Goal: Information Seeking & Learning: Learn about a topic

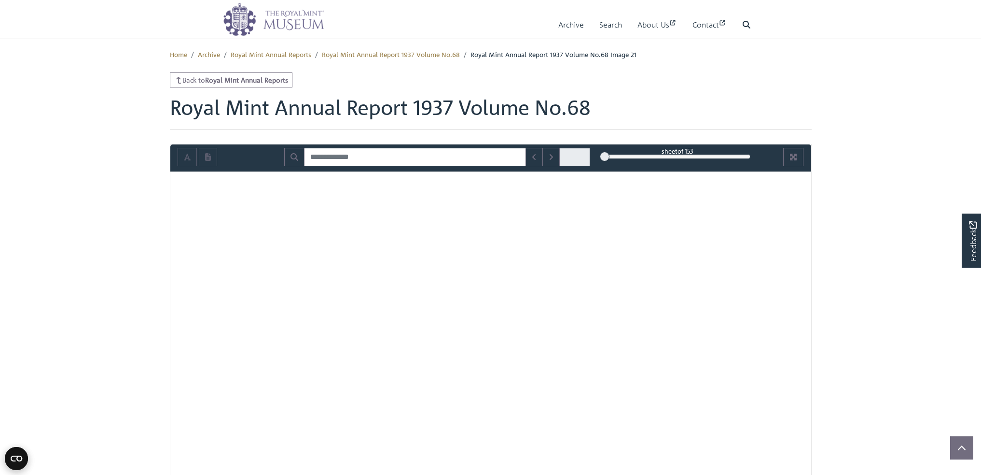
scroll to position [120, 0]
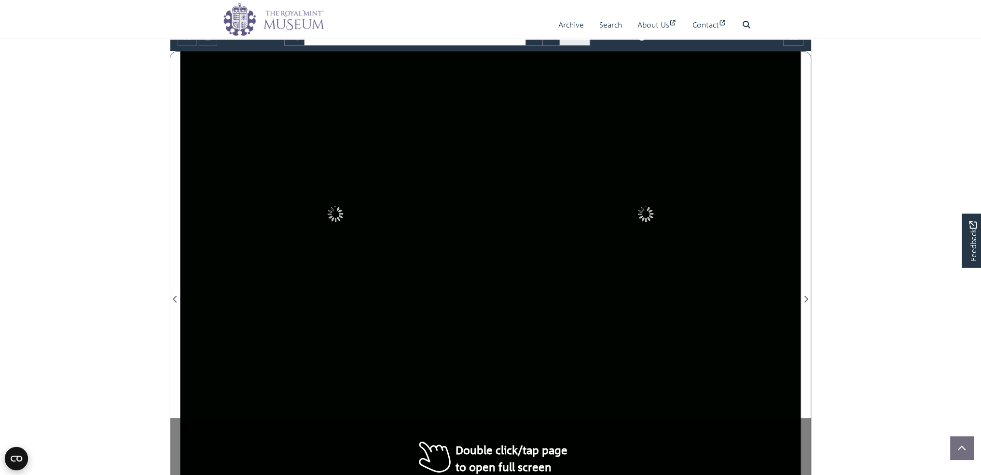
type input "**********"
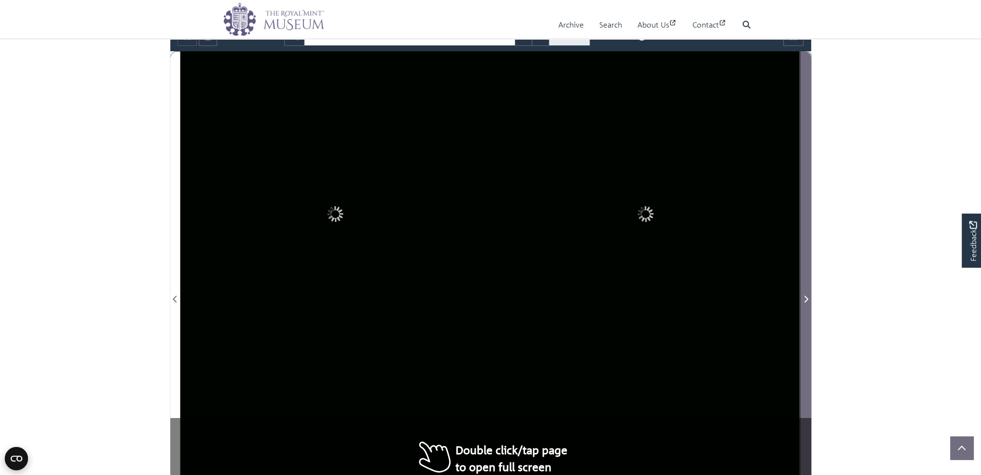
click at [810, 235] on span "Next Page" at bounding box center [806, 293] width 10 height 482
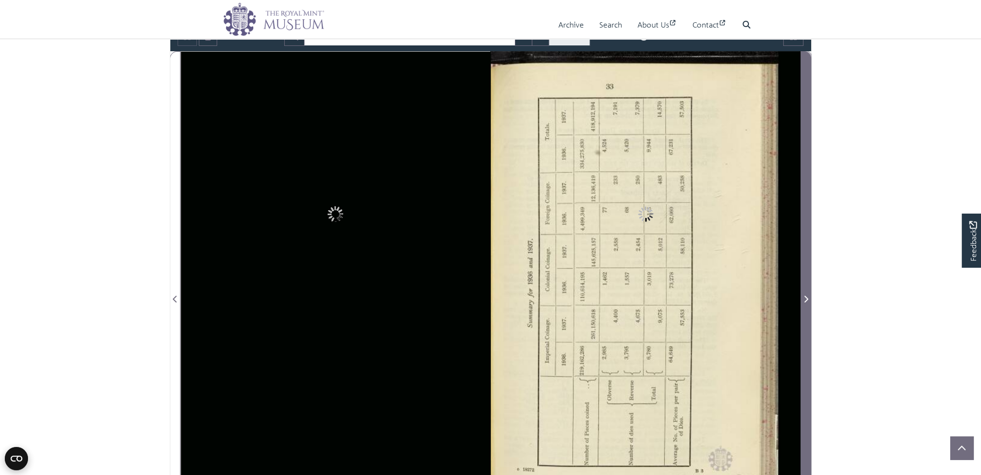
click at [810, 235] on span "Next Page" at bounding box center [806, 293] width 10 height 482
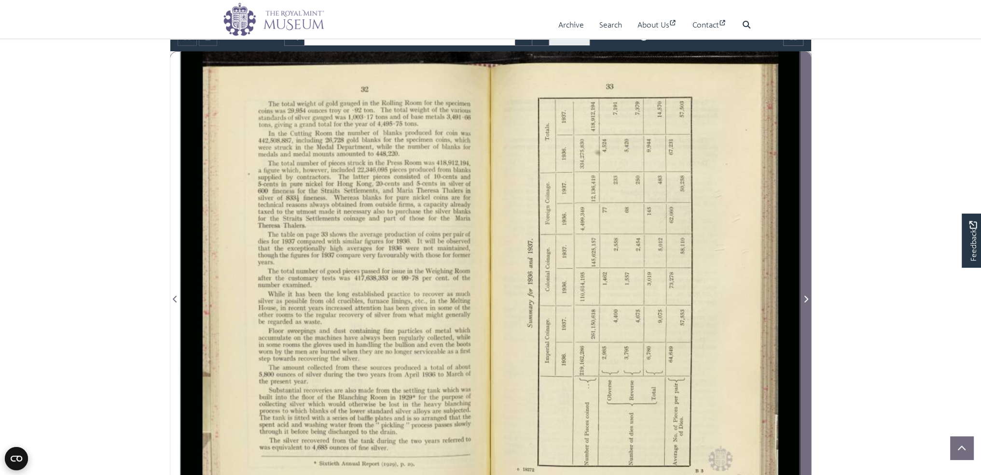
click at [810, 235] on span "Next Page" at bounding box center [806, 293] width 10 height 482
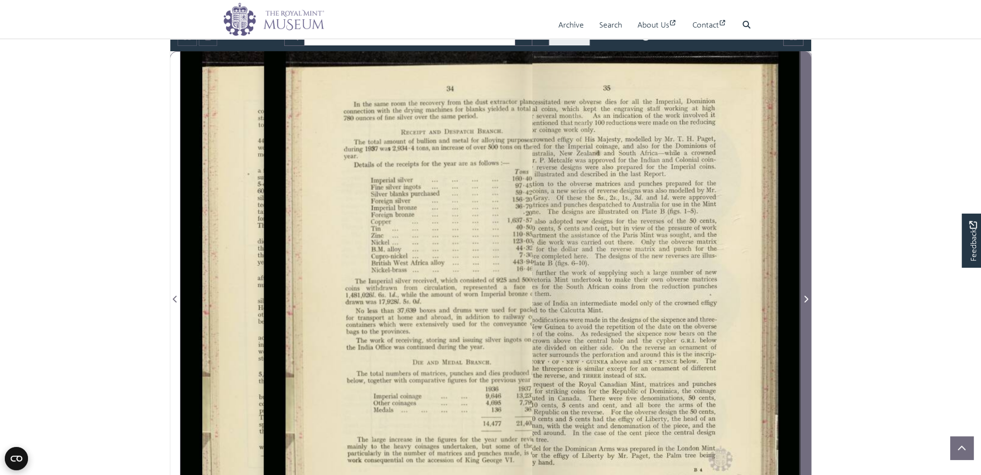
click at [810, 235] on span "Next Page" at bounding box center [806, 293] width 10 height 482
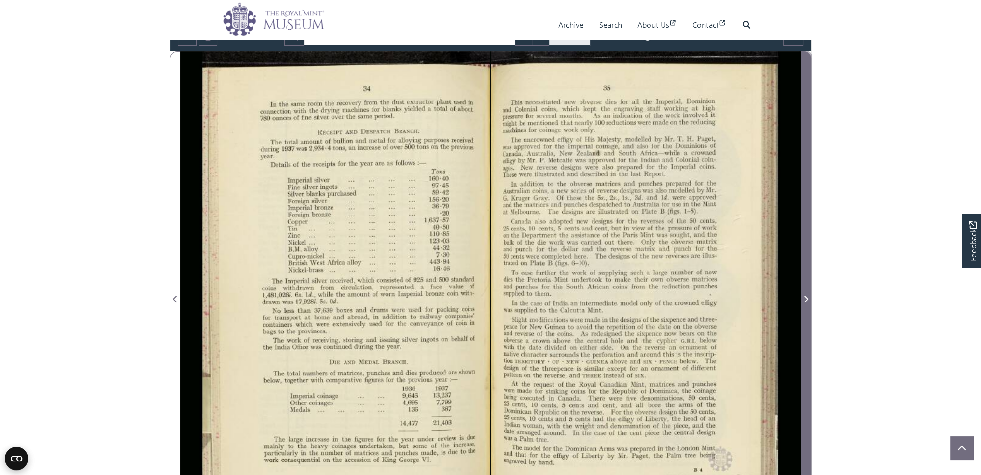
click at [803, 238] on span "Next Page" at bounding box center [806, 293] width 10 height 482
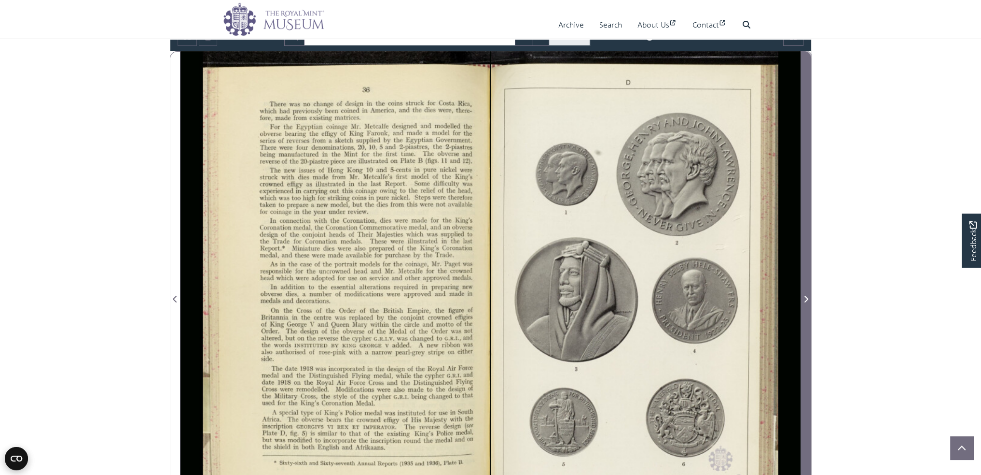
click at [803, 238] on span "Next Page" at bounding box center [806, 293] width 10 height 482
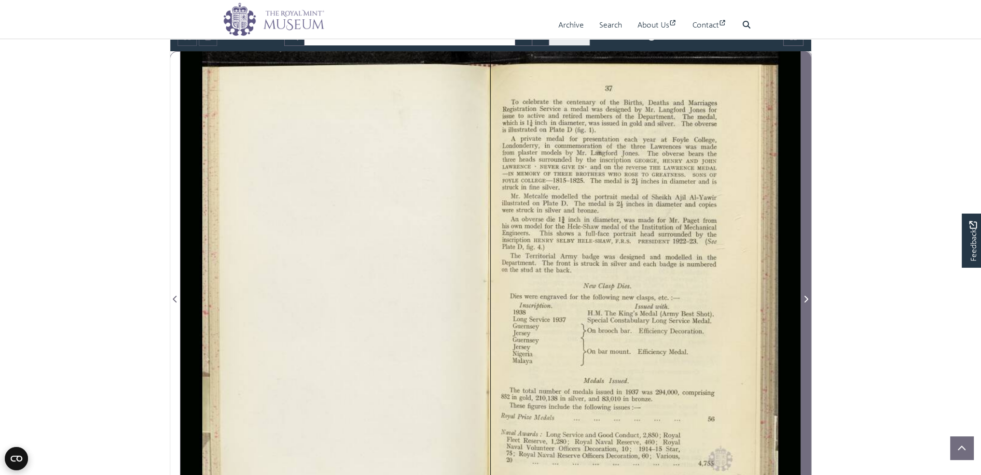
click at [803, 238] on span "Next Page" at bounding box center [806, 293] width 10 height 482
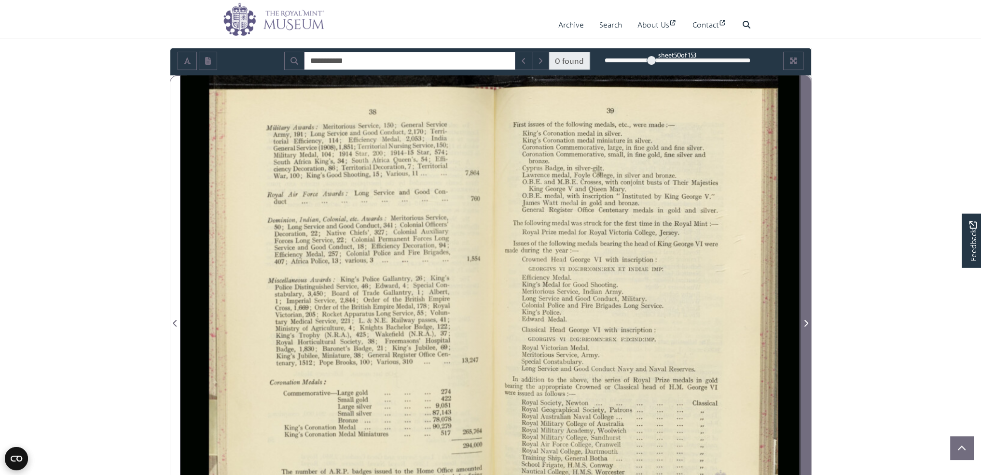
scroll to position [72, 0]
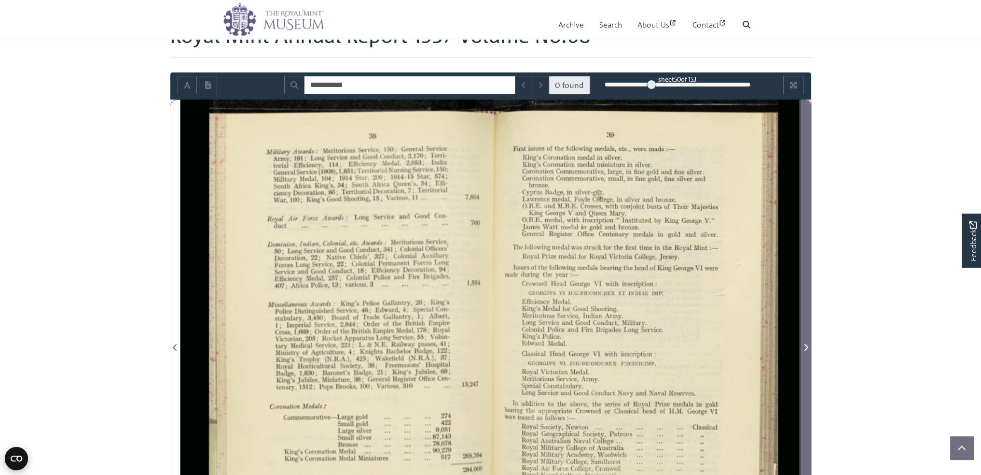
click at [803, 238] on span "Next Page" at bounding box center [806, 341] width 10 height 482
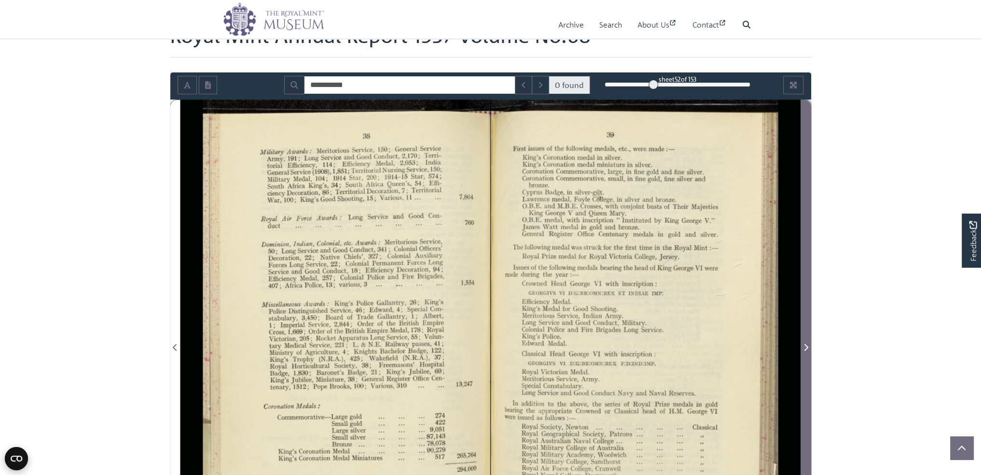
click at [809, 233] on span "Next Page" at bounding box center [806, 341] width 10 height 482
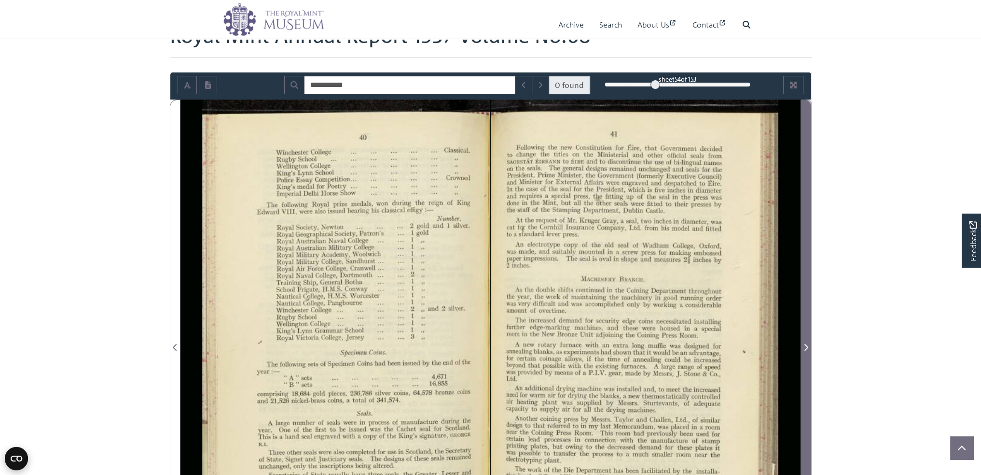
click at [809, 233] on span "Next Page" at bounding box center [806, 341] width 10 height 482
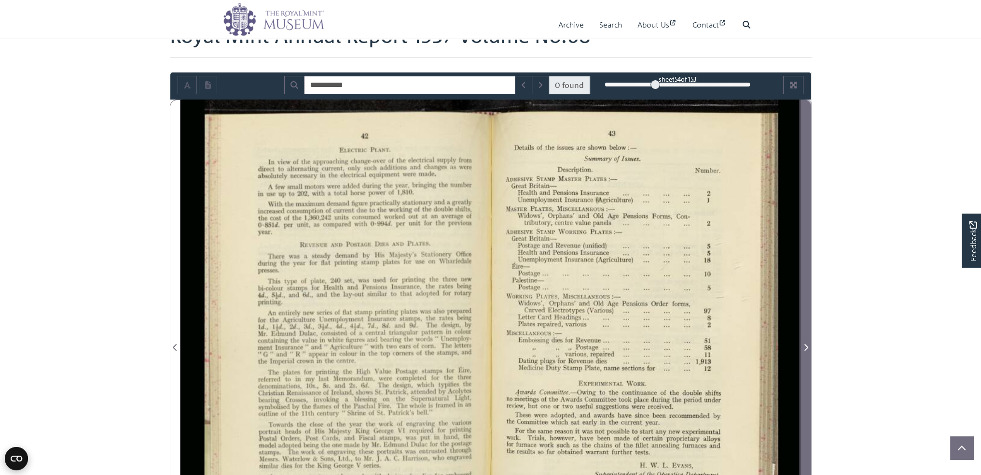
click at [809, 233] on span "Next Page" at bounding box center [806, 341] width 10 height 482
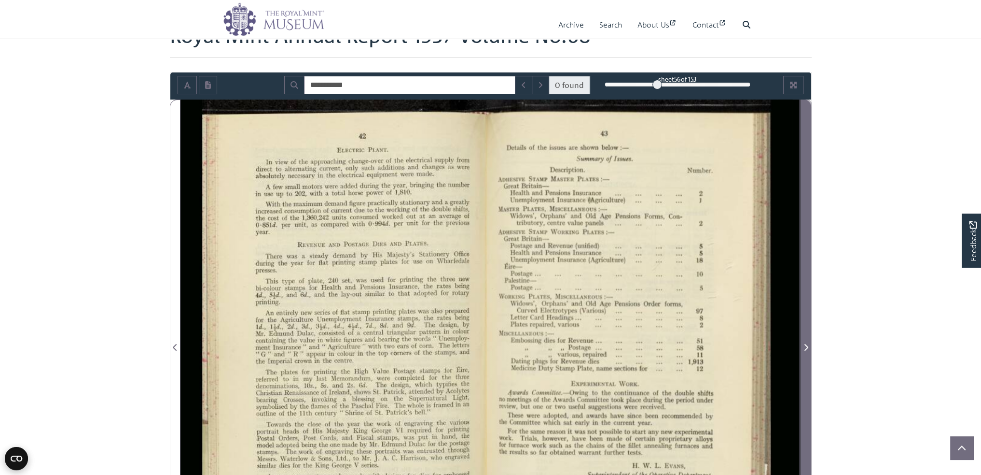
click at [809, 233] on span "Next Page" at bounding box center [806, 341] width 10 height 482
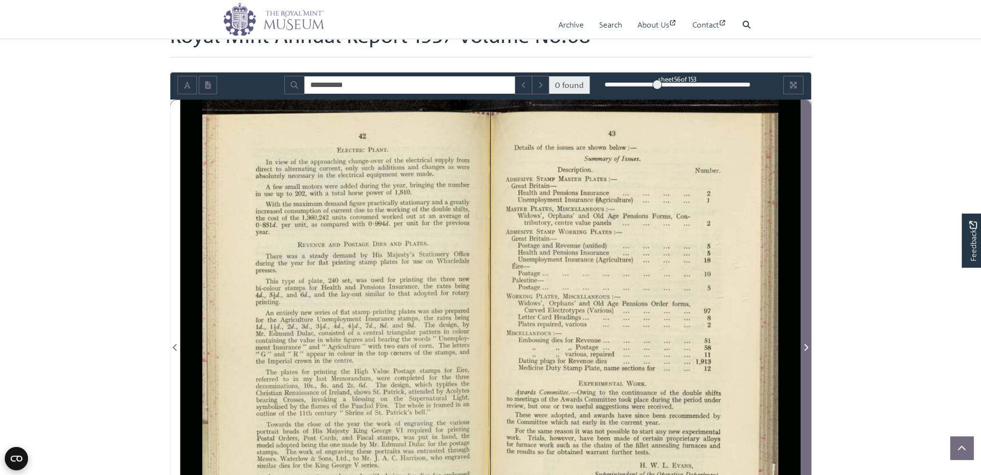
click at [808, 239] on span "Next Page" at bounding box center [806, 341] width 10 height 482
